Goal: Information Seeking & Learning: Learn about a topic

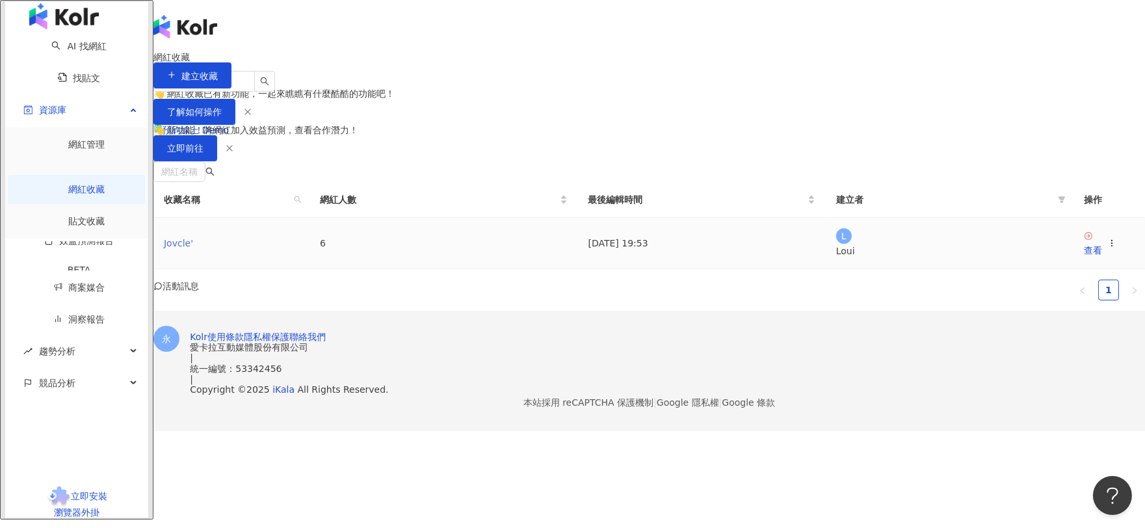
click at [193, 248] on link "Jovcle'" at bounding box center [178, 243] width 29 height 10
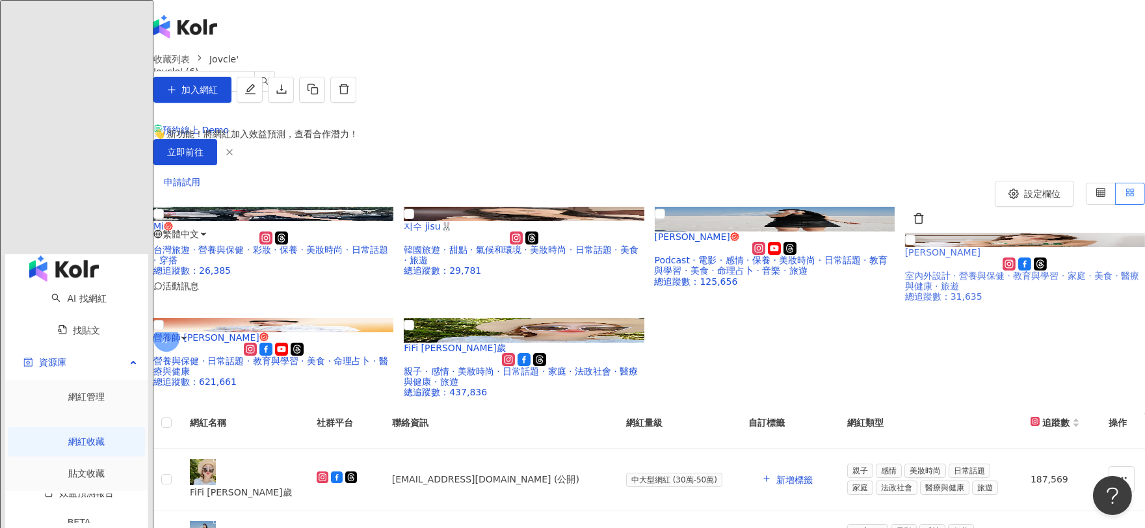
click at [931, 257] on span "[PERSON_NAME]" at bounding box center [942, 252] width 75 height 10
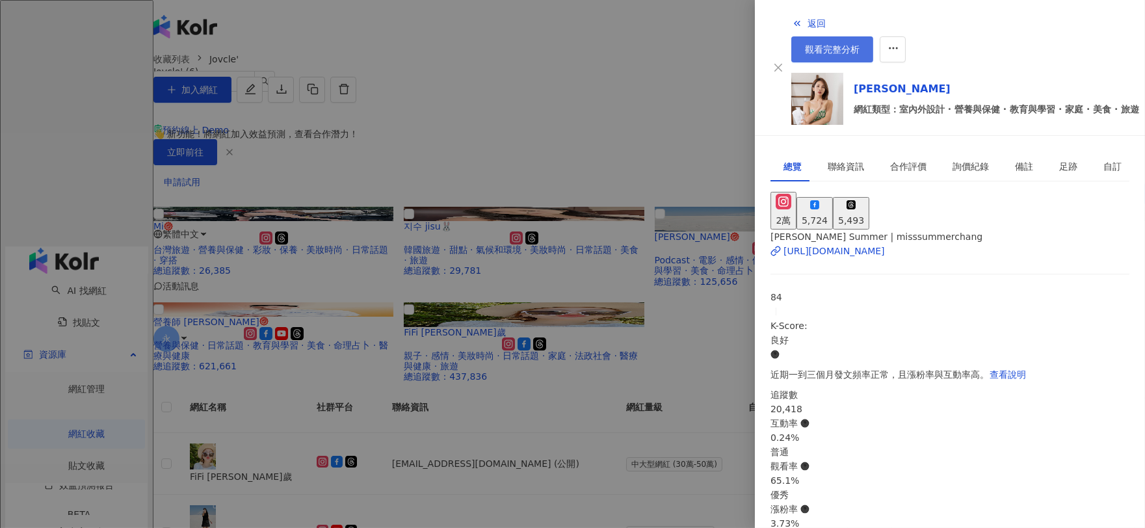
click at [860, 44] on span "觀看完整分析" at bounding box center [832, 49] width 55 height 10
click at [364, 187] on div at bounding box center [572, 264] width 1145 height 528
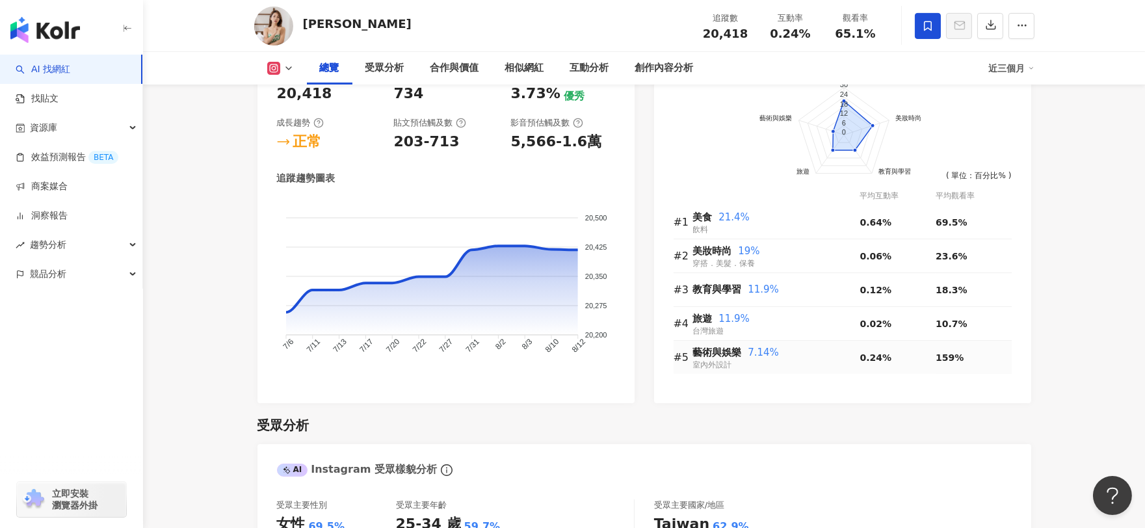
scroll to position [650, 0]
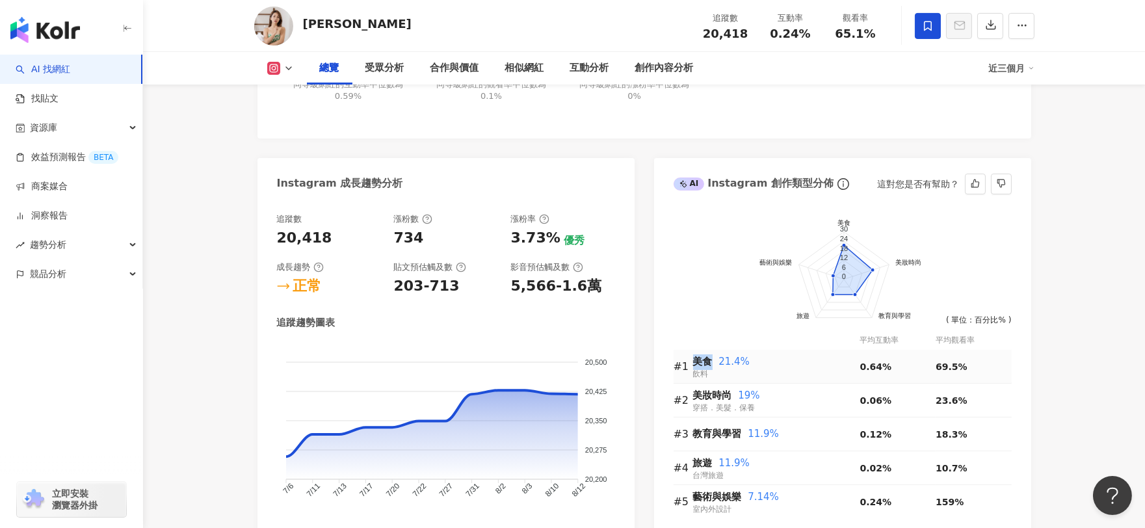
drag, startPoint x: 693, startPoint y: 361, endPoint x: 709, endPoint y: 358, distance: 15.9
click at [709, 358] on span "美食" at bounding box center [703, 362] width 20 height 12
drag, startPoint x: 689, startPoint y: 397, endPoint x: 736, endPoint y: 399, distance: 46.9
click at [736, 399] on tr "#2 美妝時尚 19% 穿搭．美髮．保養 0.06% 23.6%" at bounding box center [843, 401] width 338 height 34
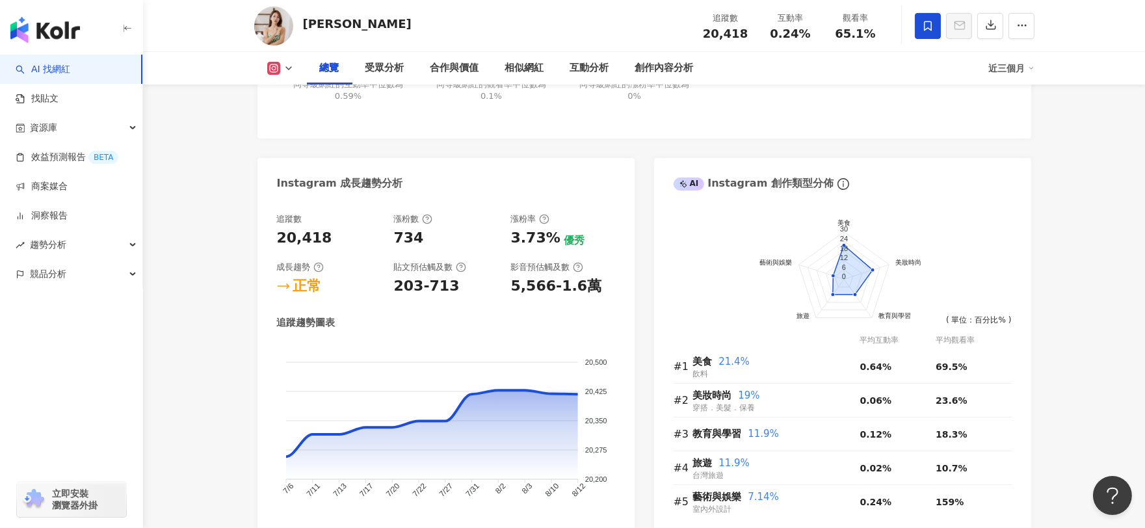
drag, startPoint x: 982, startPoint y: 402, endPoint x: 932, endPoint y: 401, distance: 50.1
click at [932, 401] on tr "#2 美妝時尚 19% 穿搭．美髮．保養 0.06% 23.6%" at bounding box center [843, 401] width 338 height 34
click at [1023, 390] on div "前往申請試用方案解鎖 ( 立即註冊 ) 美食 美妝時尚 教育與學習 旅遊 藝術與娛樂 30 24 18 12 6 0 ( 單位：百分比% ) 平均互動率 平均…" at bounding box center [842, 373] width 377 height 347
drag, startPoint x: 980, startPoint y: 360, endPoint x: 931, endPoint y: 362, distance: 48.8
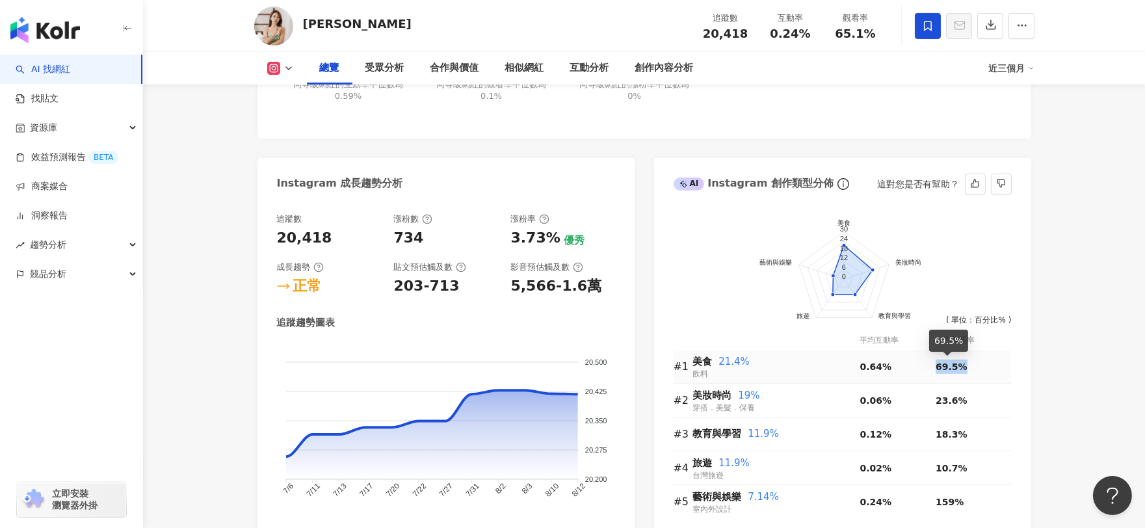
click at [931, 362] on tr "#1 美食 21.4% 飲料 0.64% 69.5%" at bounding box center [843, 367] width 338 height 34
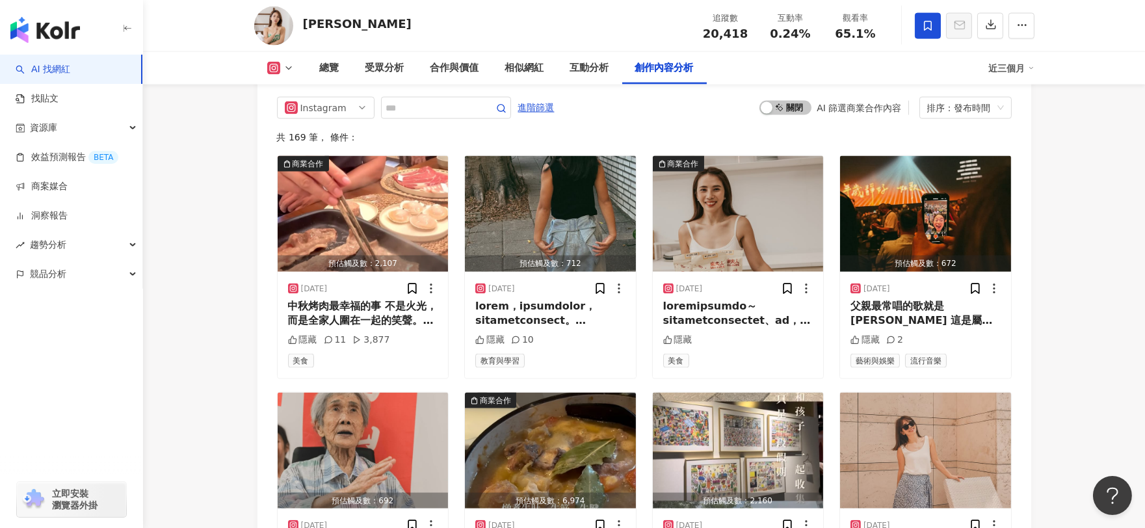
scroll to position [3867, 0]
